Goal: Transaction & Acquisition: Purchase product/service

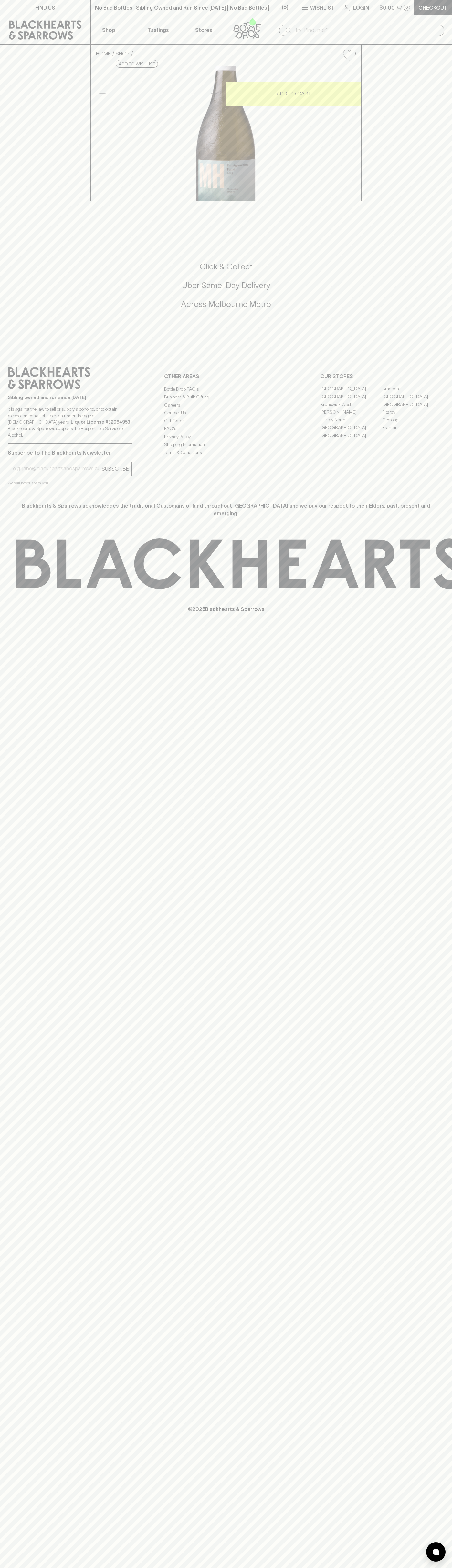
click at [21, 29] on icon at bounding box center [45, 30] width 81 height 19
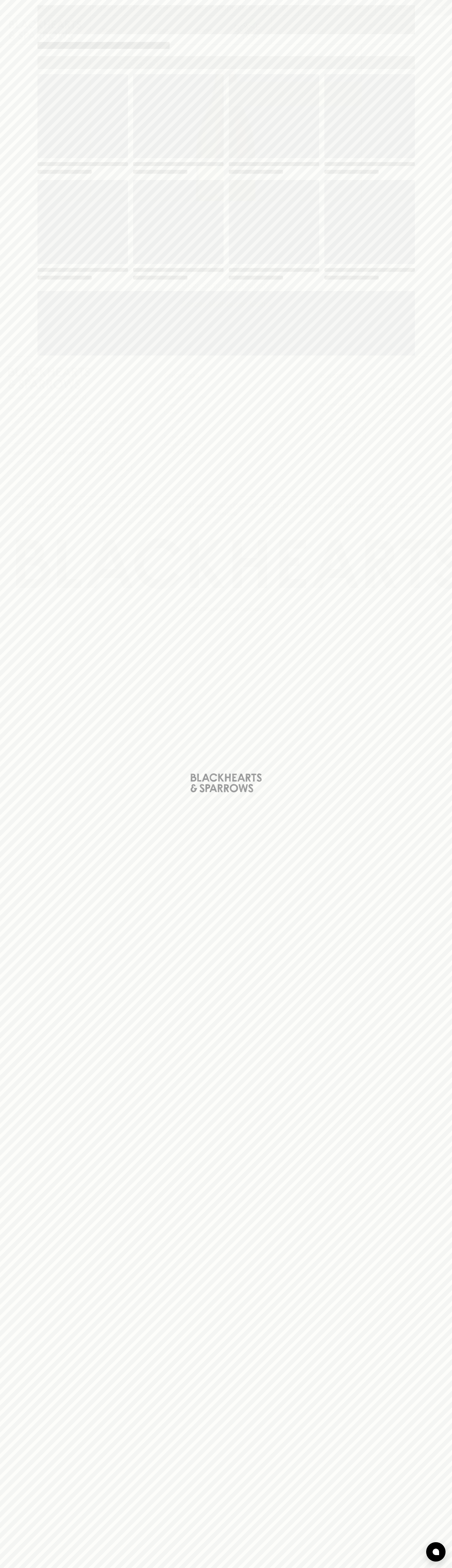
click at [434, 485] on div "Loading" at bounding box center [226, 784] width 452 height 1568
click at [107, 1567] on html "FIND US | No Bad Bottles | Sibling Owned and Run Since [DATE] | No Bad Bottles …" at bounding box center [226, 784] width 452 height 1568
click at [21, 1233] on div "Loading" at bounding box center [226, 784] width 452 height 1568
